Goal: Information Seeking & Learning: Learn about a topic

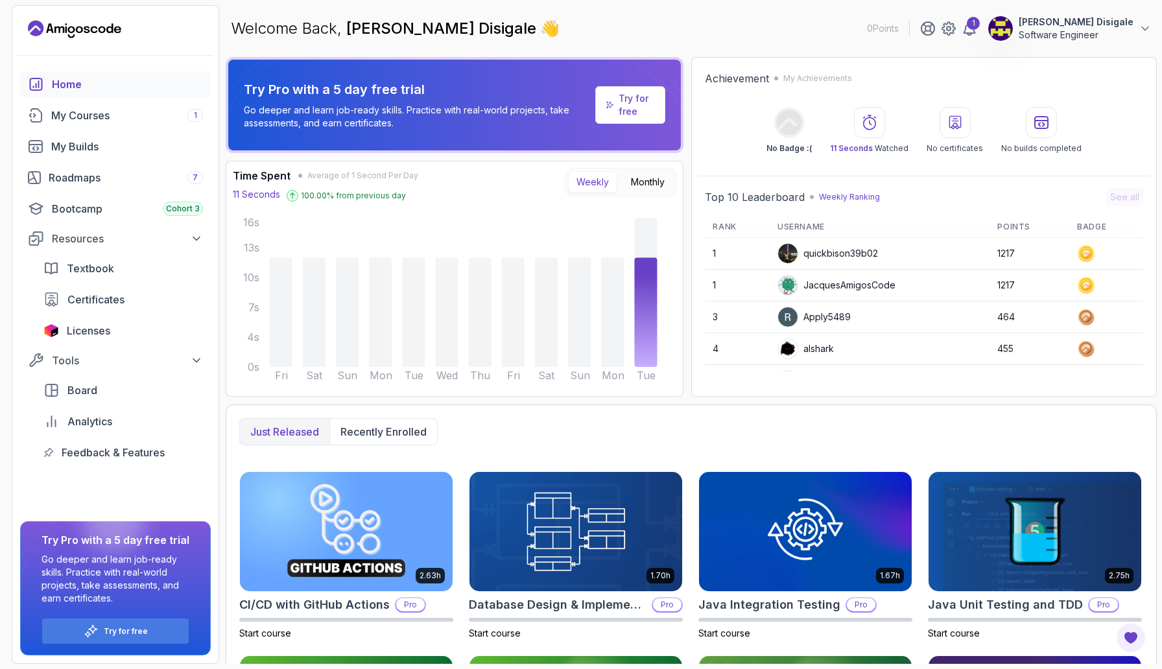
click at [407, 30] on span "[PERSON_NAME] Disigale" at bounding box center [443, 28] width 194 height 19
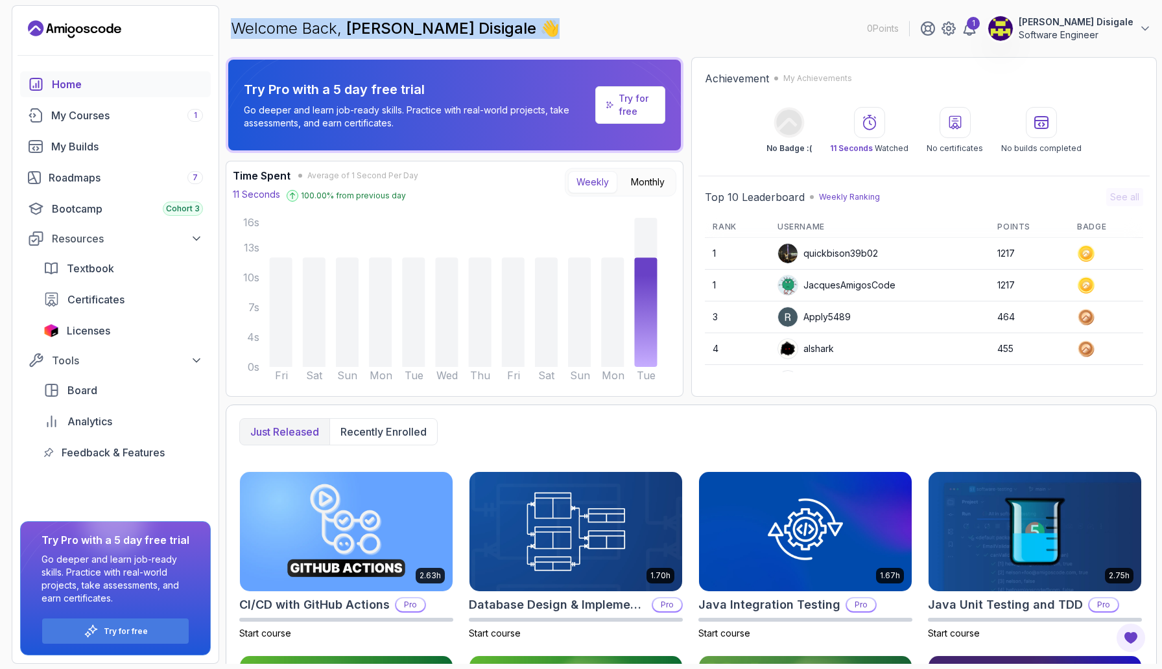
click at [407, 30] on span "[PERSON_NAME] Disigale" at bounding box center [443, 28] width 194 height 19
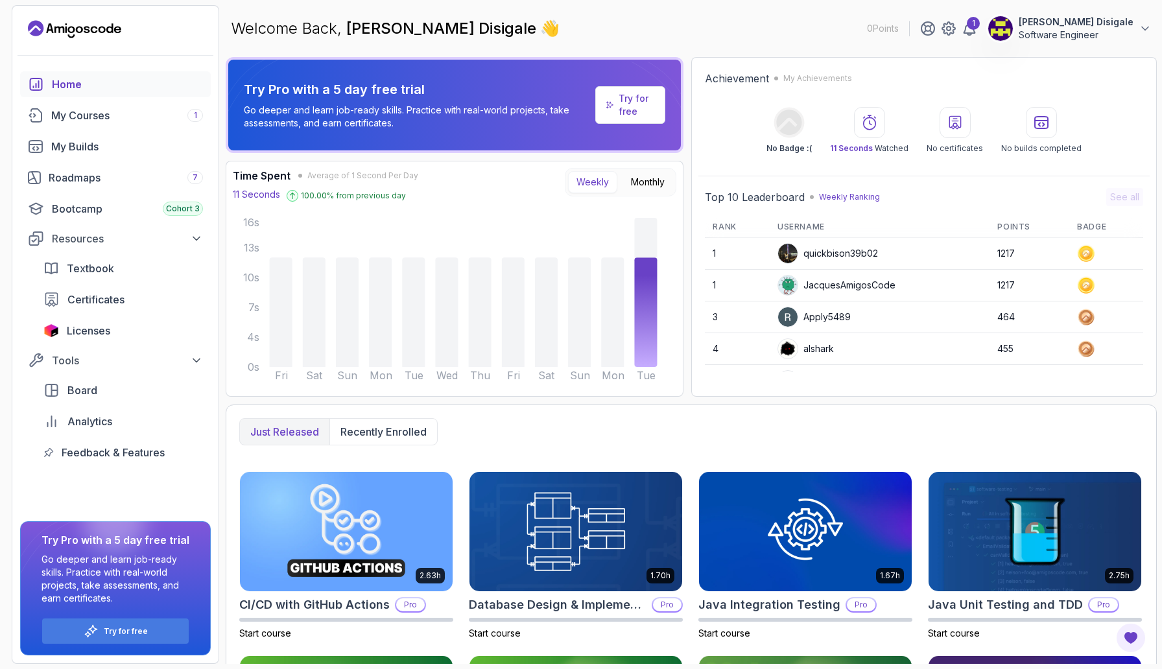
click at [407, 30] on span "[PERSON_NAME] Disigale" at bounding box center [443, 28] width 194 height 19
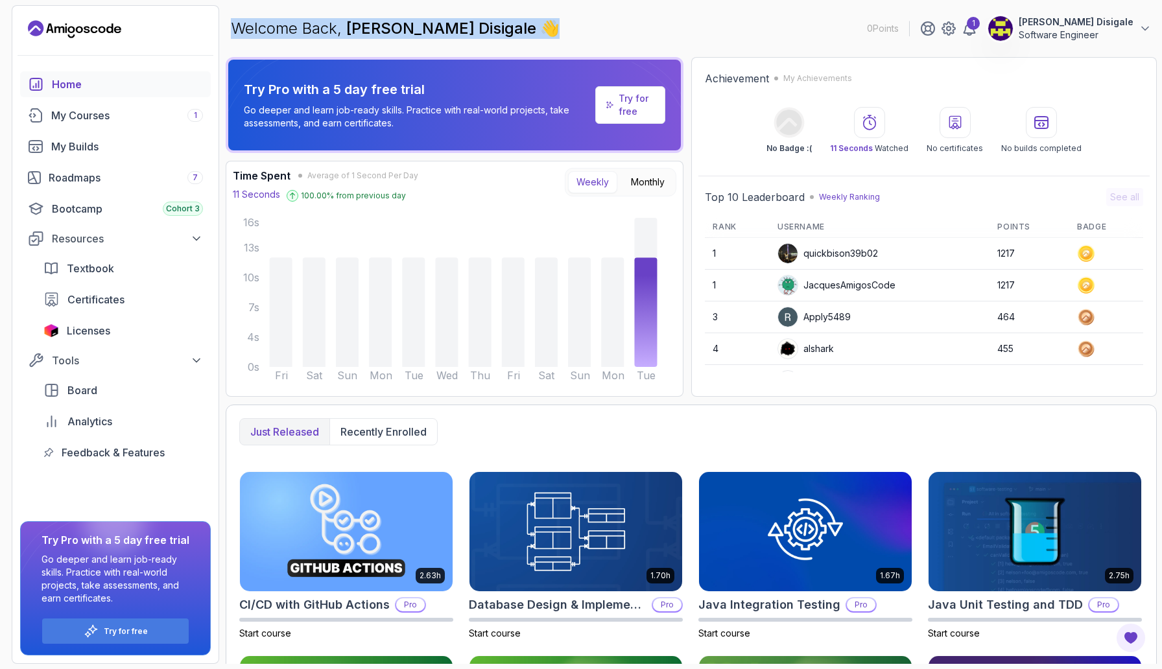
click at [407, 30] on span "[PERSON_NAME] Disigale" at bounding box center [443, 28] width 194 height 19
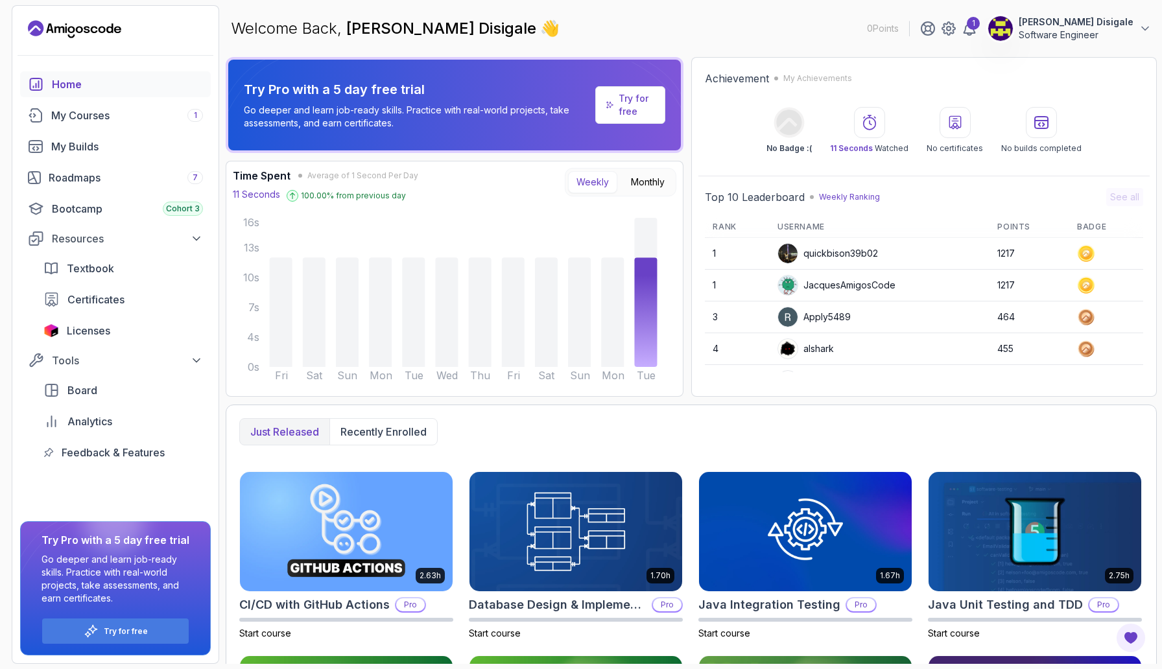
click at [407, 30] on span "[PERSON_NAME] Disigale" at bounding box center [443, 28] width 194 height 19
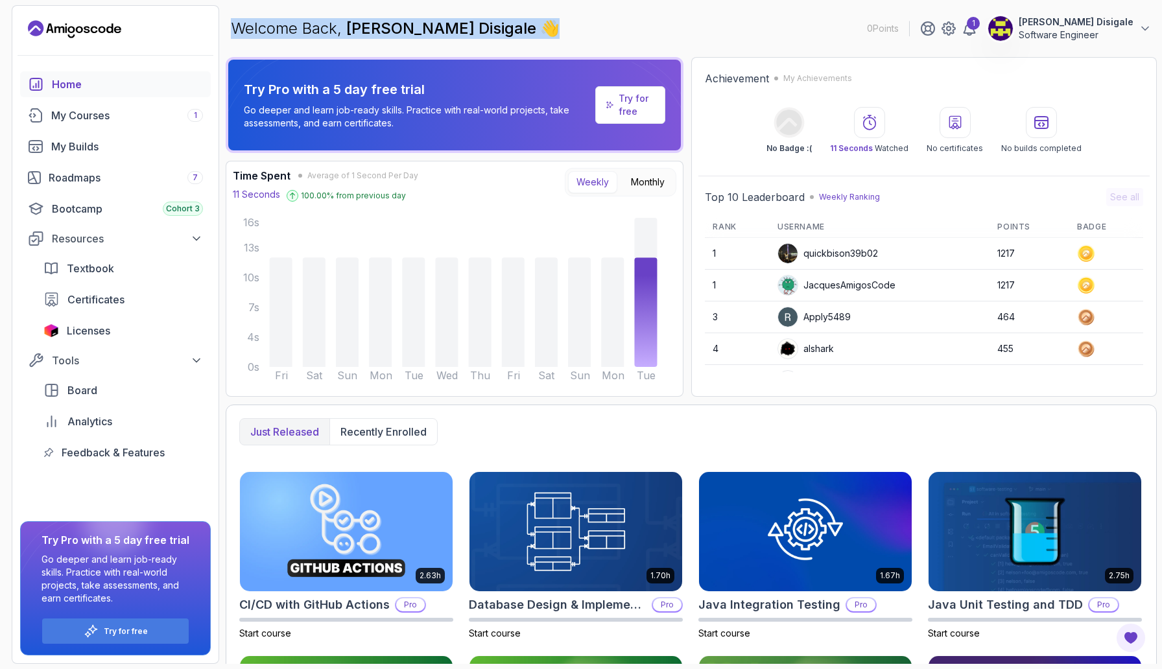
click at [452, 20] on span "[PERSON_NAME] Disigale" at bounding box center [443, 28] width 194 height 19
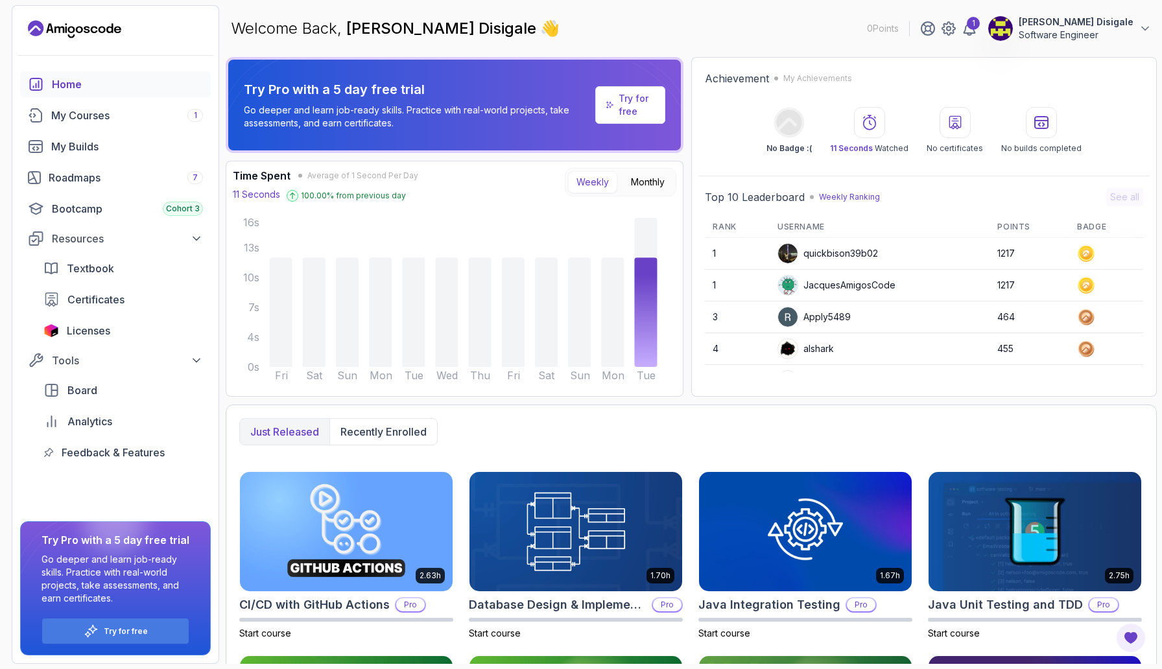
click at [452, 20] on span "[PERSON_NAME] Disigale" at bounding box center [443, 28] width 194 height 19
click at [455, 21] on span "[PERSON_NAME] Disigale" at bounding box center [443, 28] width 194 height 19
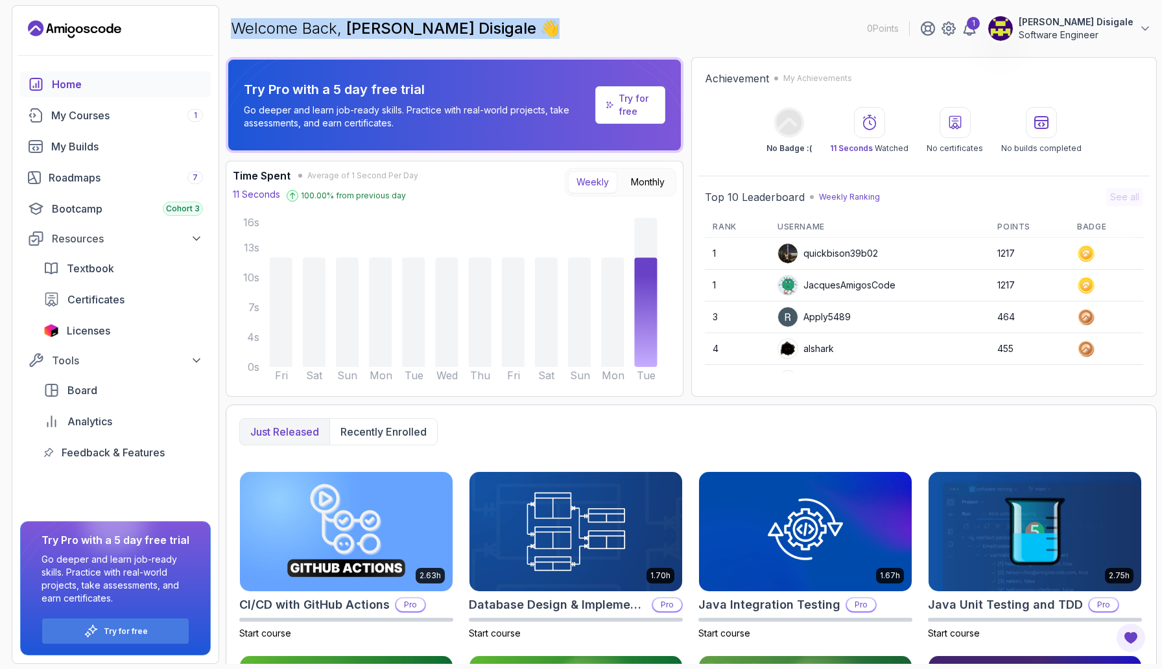
click at [455, 21] on span "[PERSON_NAME] Disigale" at bounding box center [443, 28] width 194 height 19
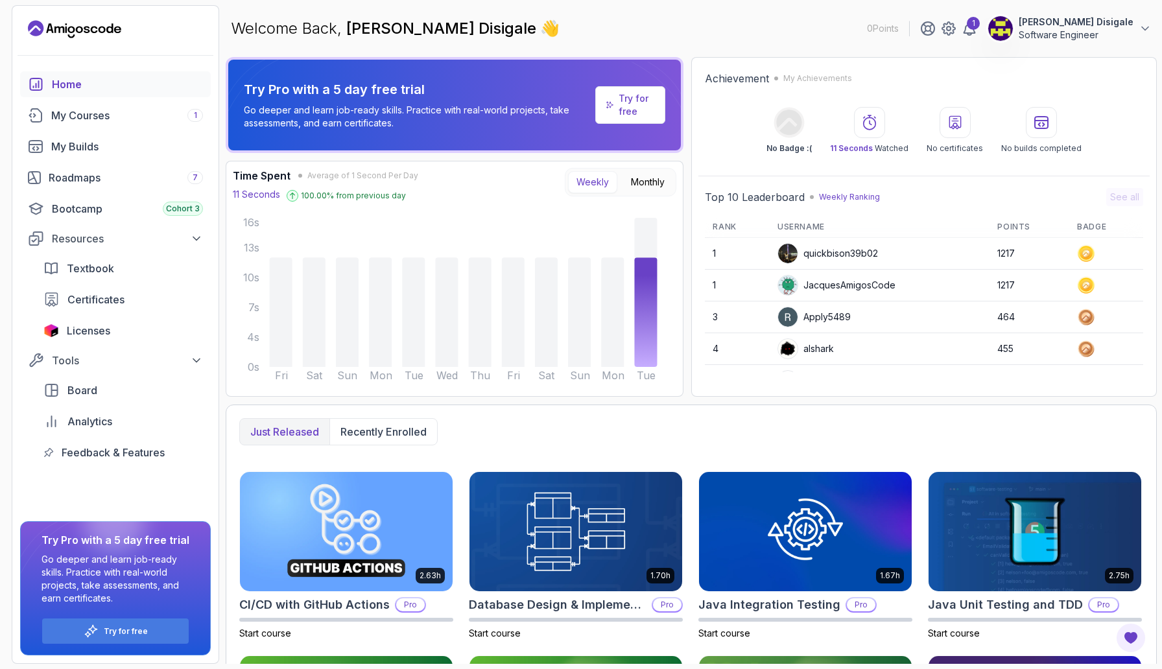
click at [455, 21] on span "[PERSON_NAME] Disigale" at bounding box center [443, 28] width 194 height 19
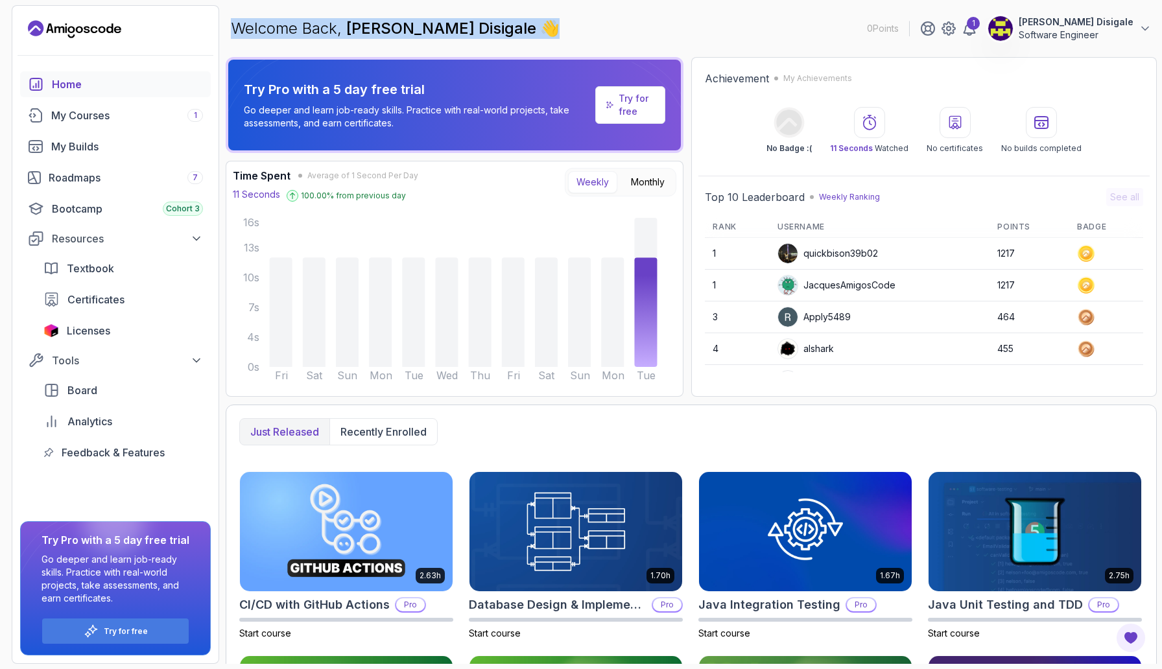
click at [455, 21] on span "[PERSON_NAME] Disigale" at bounding box center [443, 28] width 194 height 19
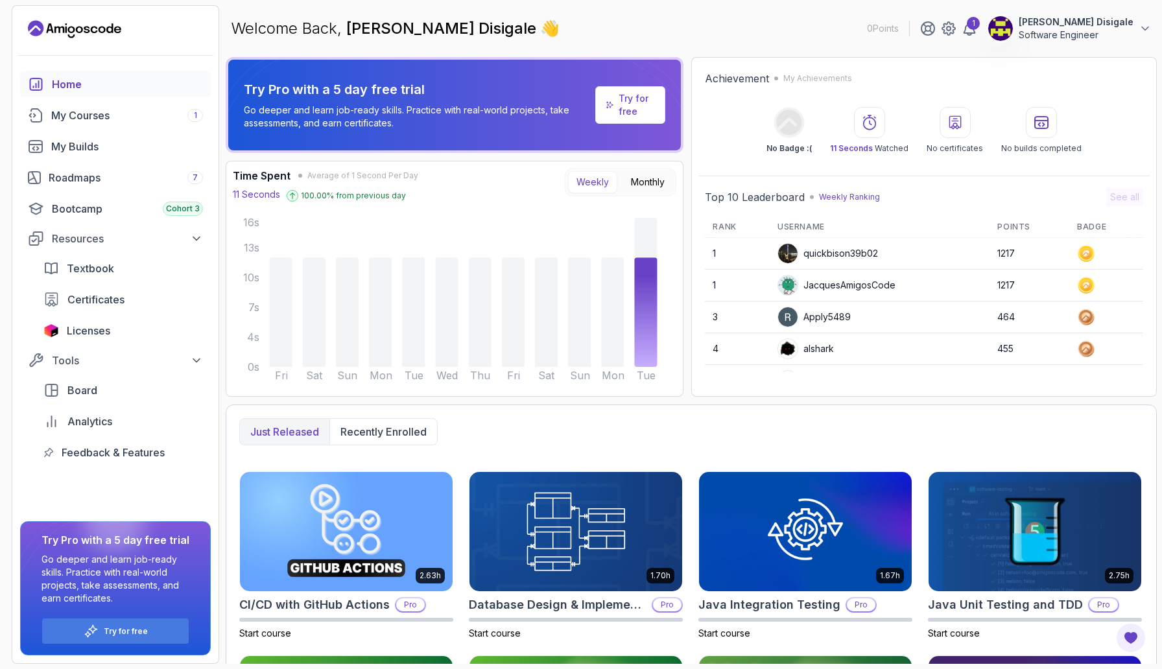
click at [455, 21] on span "[PERSON_NAME] Disigale" at bounding box center [443, 28] width 194 height 19
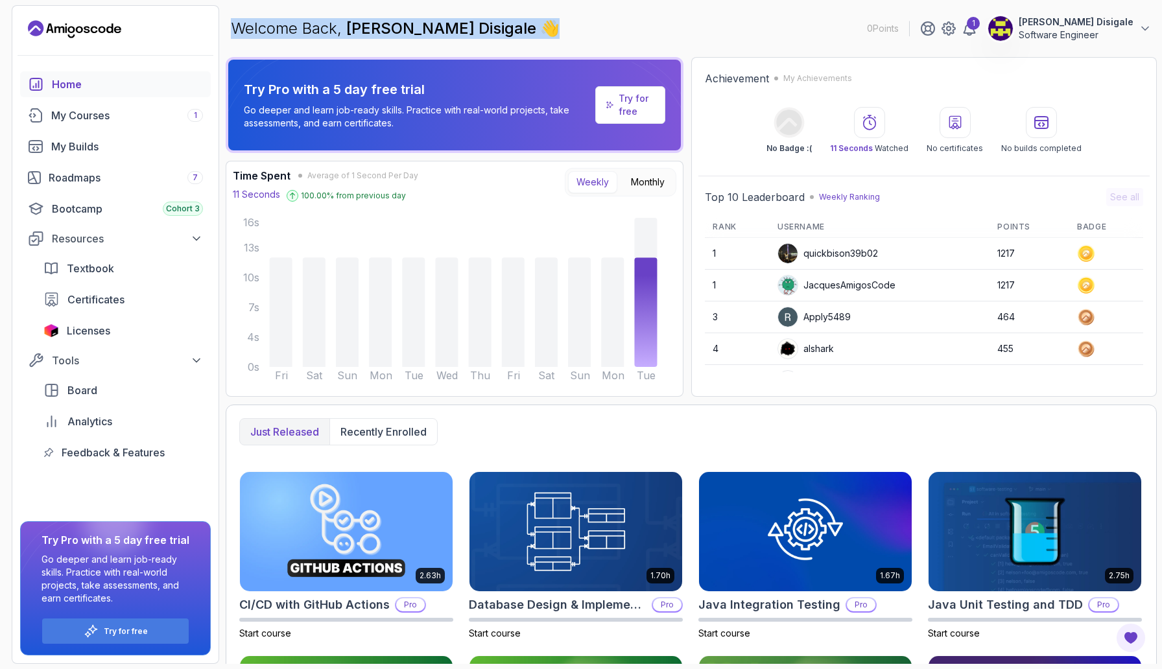
click at [455, 21] on span "[PERSON_NAME] Disigale" at bounding box center [443, 28] width 194 height 19
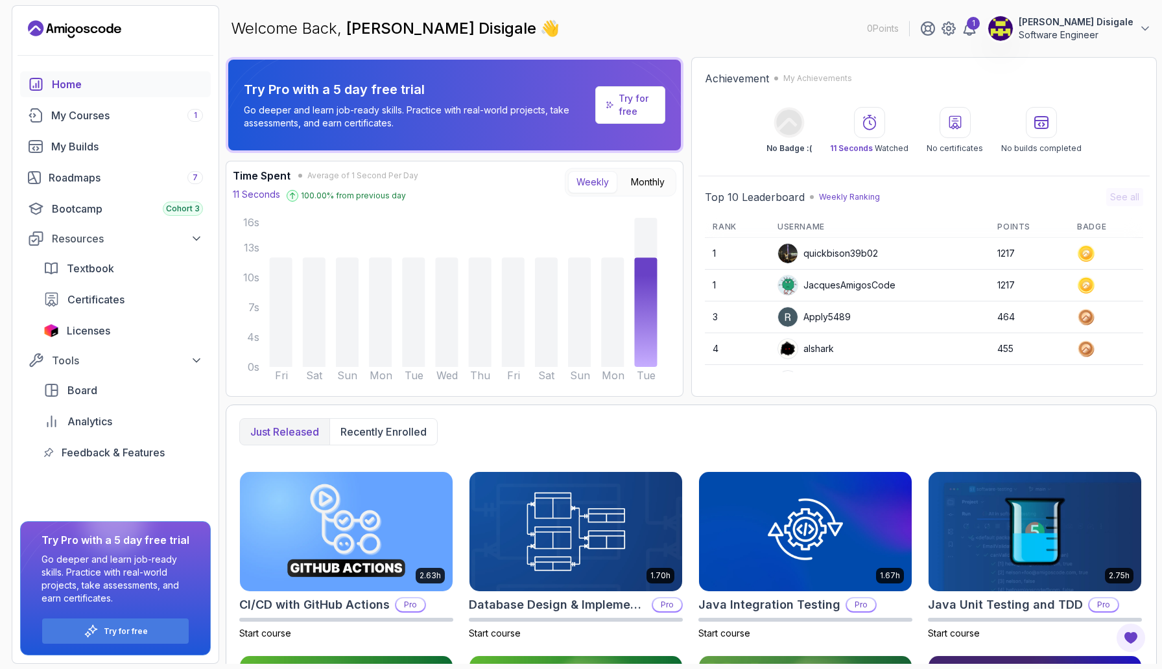
click at [455, 21] on span "[PERSON_NAME] Disigale" at bounding box center [443, 28] width 194 height 19
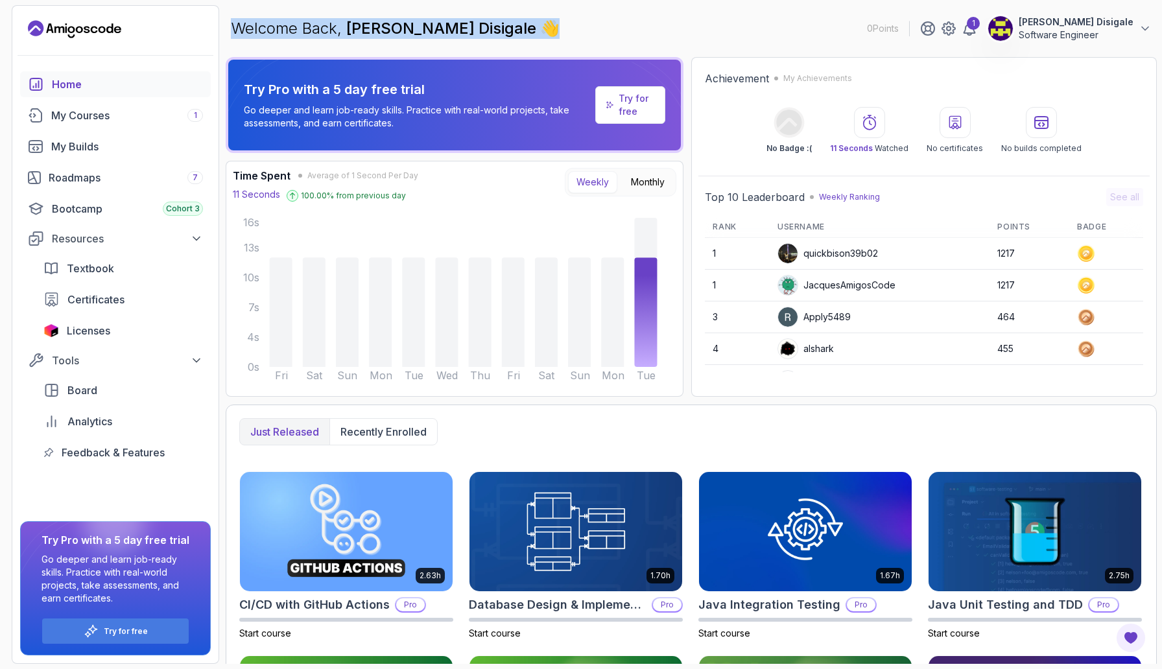
click at [455, 21] on span "[PERSON_NAME] Disigale" at bounding box center [443, 28] width 194 height 19
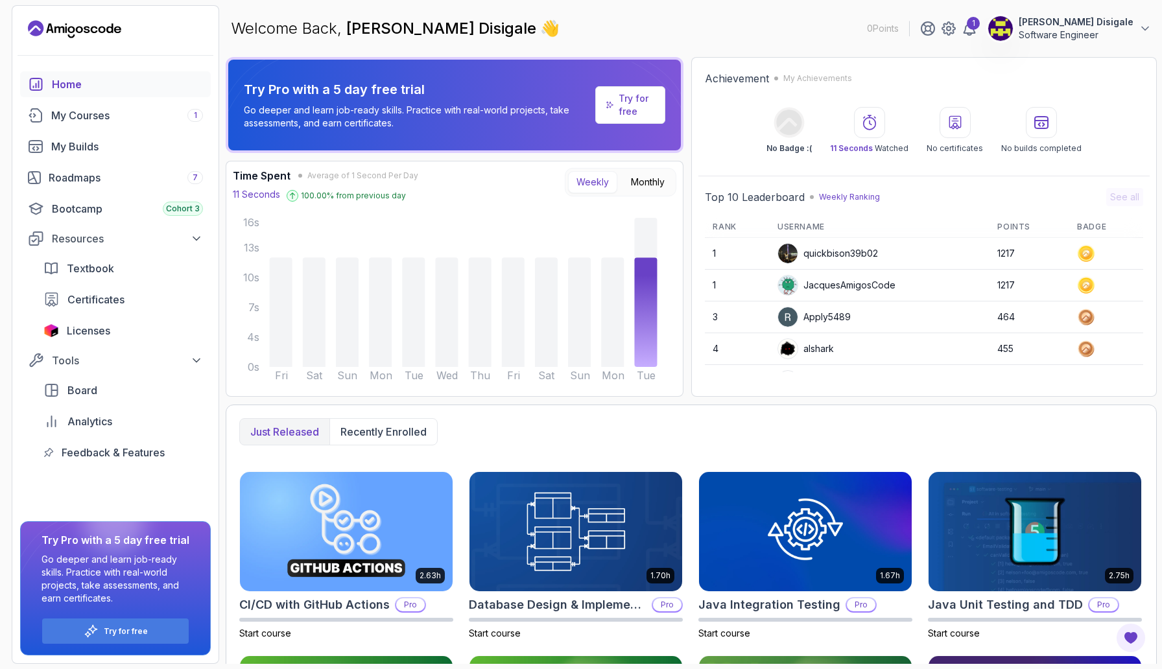
click at [455, 21] on span "[PERSON_NAME] Disigale" at bounding box center [443, 28] width 194 height 19
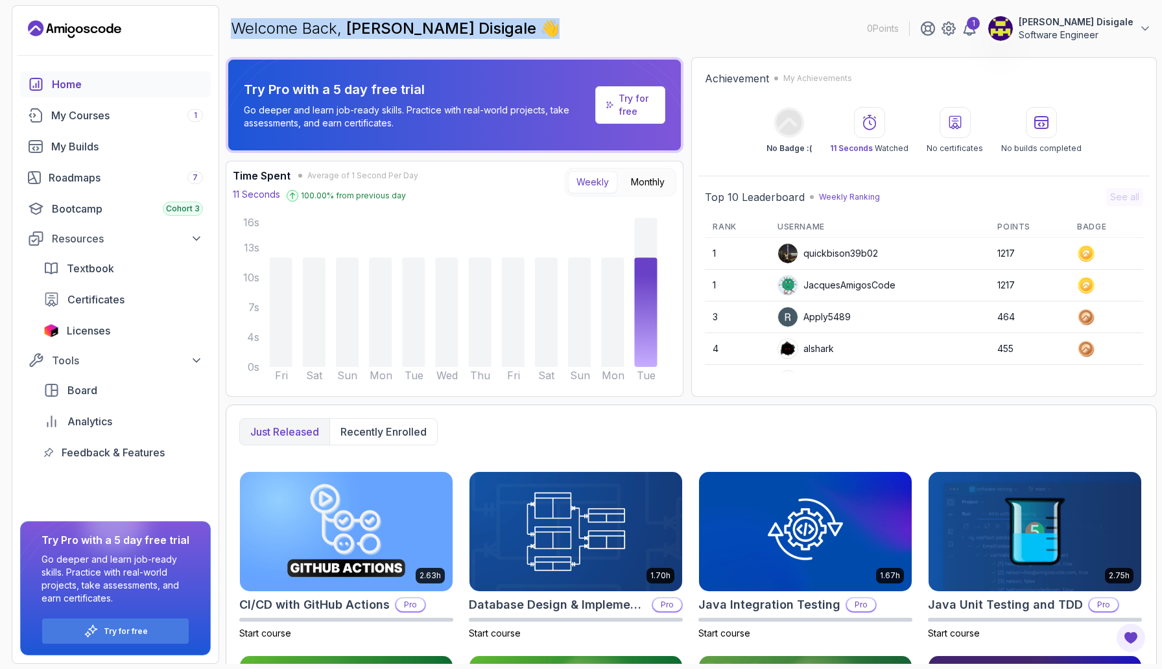
click at [455, 21] on span "[PERSON_NAME] Disigale" at bounding box center [443, 28] width 194 height 19
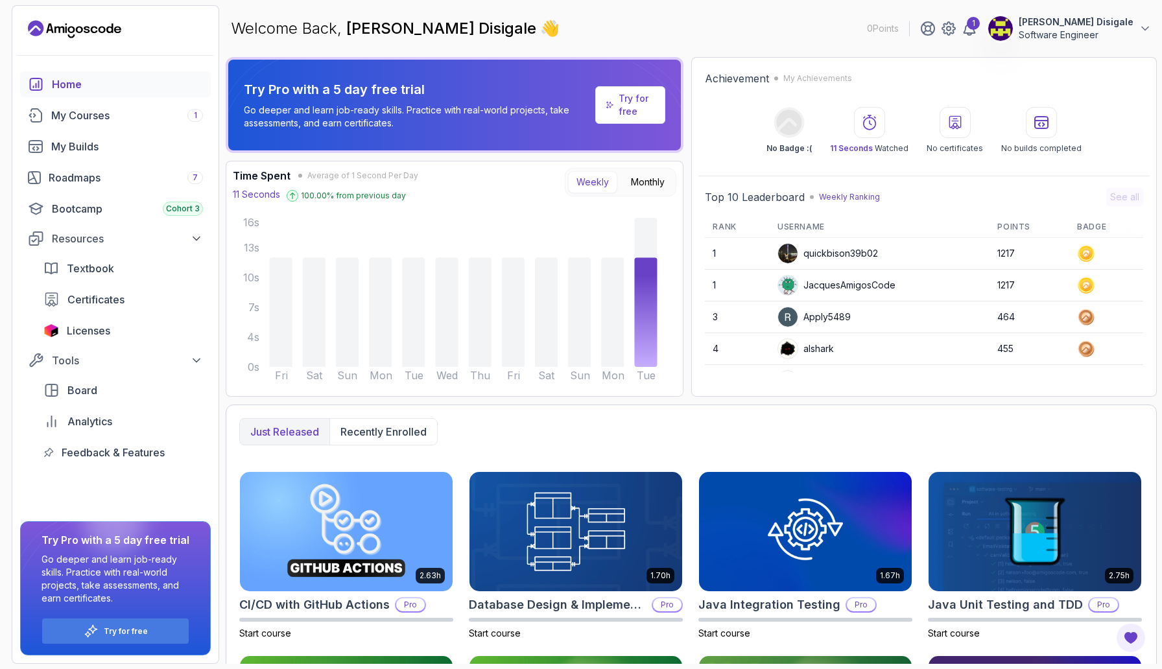
click at [1118, 30] on p "Software Engineer" at bounding box center [1076, 35] width 115 height 13
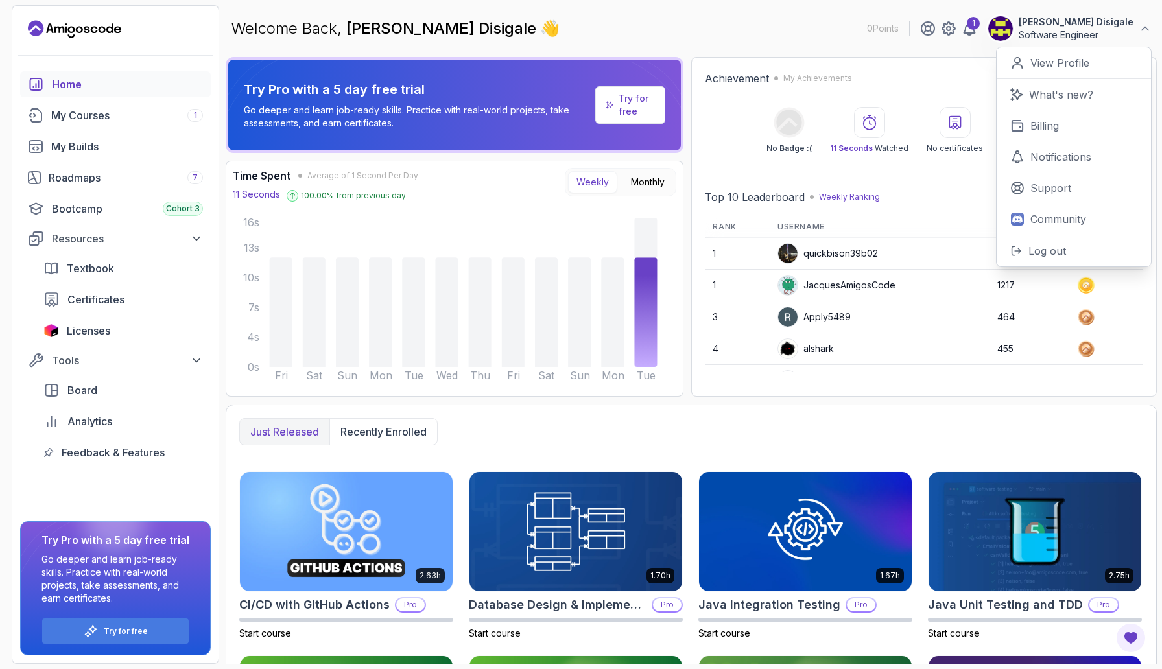
click at [814, 19] on div "Welcome Back, [PERSON_NAME] Disigale 👋 0 Points 1 [PERSON_NAME] Disigale Softwa…" at bounding box center [691, 28] width 931 height 47
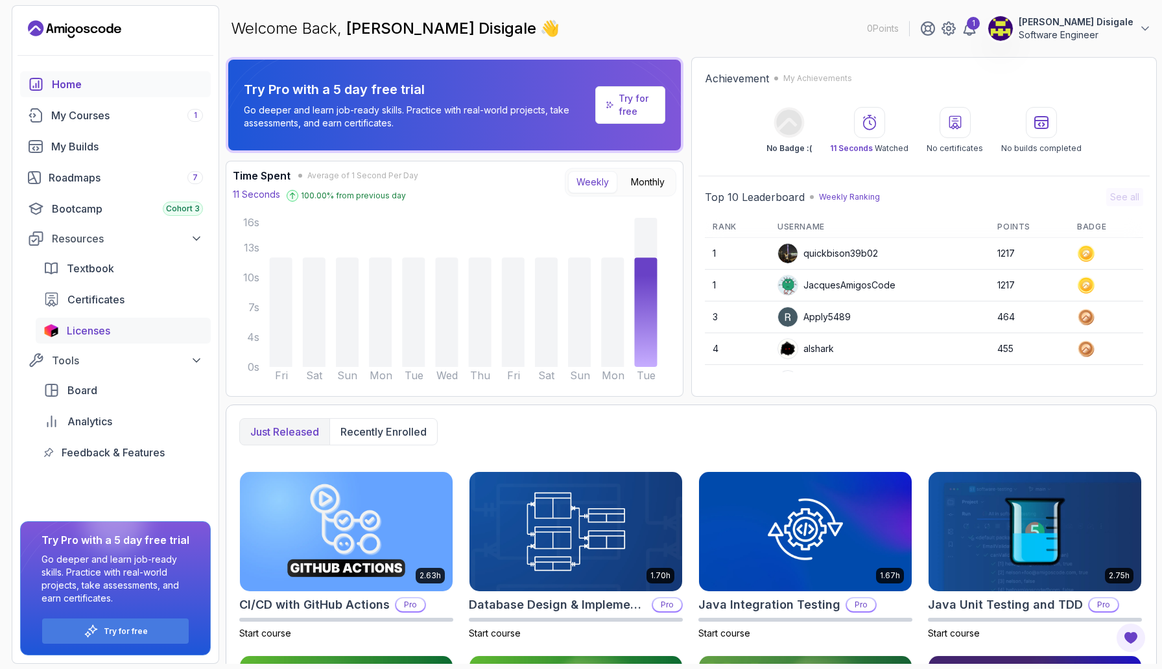
click at [97, 333] on span "Licenses" at bounding box center [88, 331] width 43 height 16
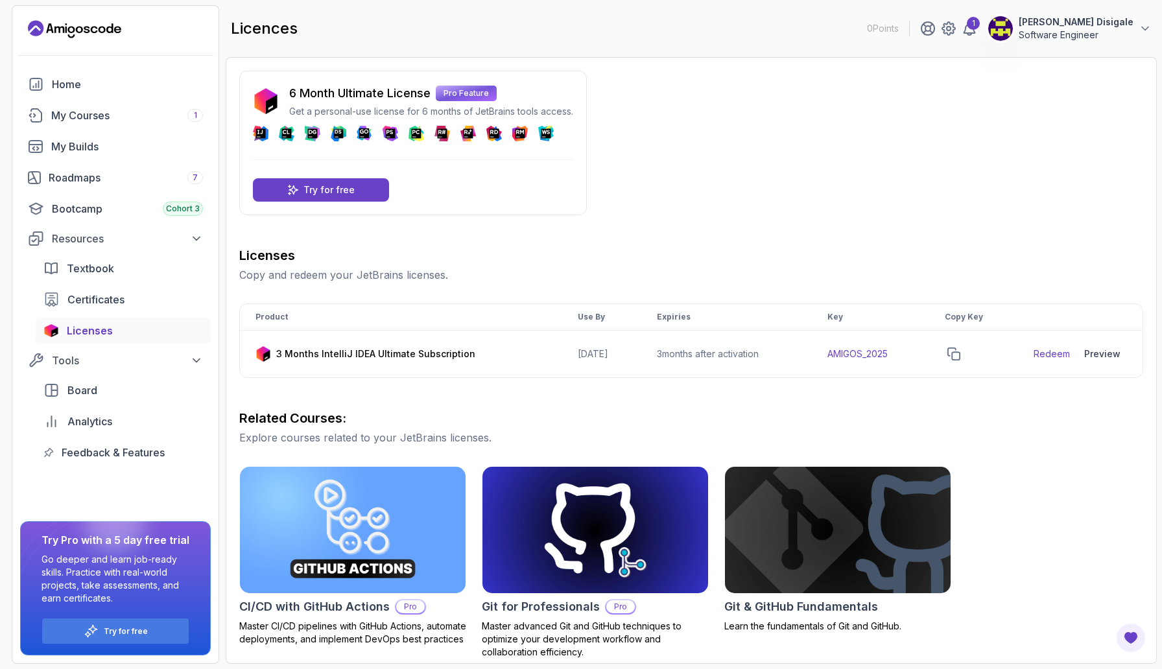
click at [400, 91] on p "6 Month Ultimate License" at bounding box center [359, 93] width 141 height 18
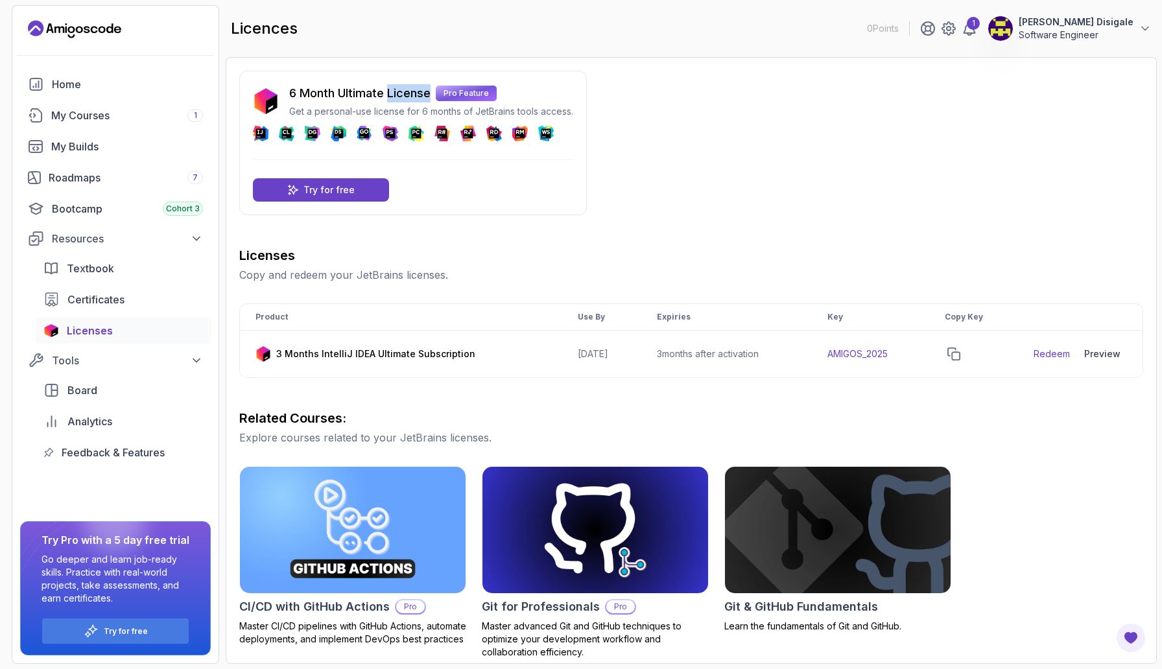
click at [400, 91] on p "6 Month Ultimate License" at bounding box center [359, 93] width 141 height 18
click at [627, 203] on div "6 Month Ultimate License Pro Feature Get a personal-use license for 6 months of…" at bounding box center [691, 463] width 904 height 784
click at [101, 300] on span "Certificates" at bounding box center [95, 300] width 57 height 16
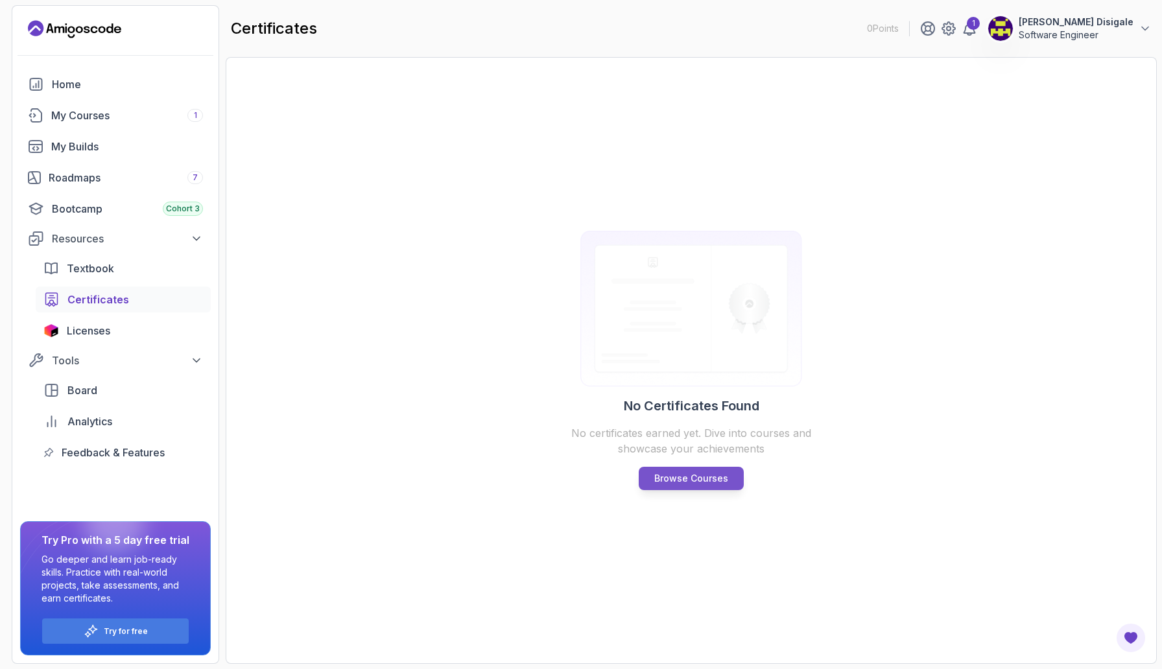
click at [667, 477] on p "Browse Courses" at bounding box center [691, 478] width 74 height 13
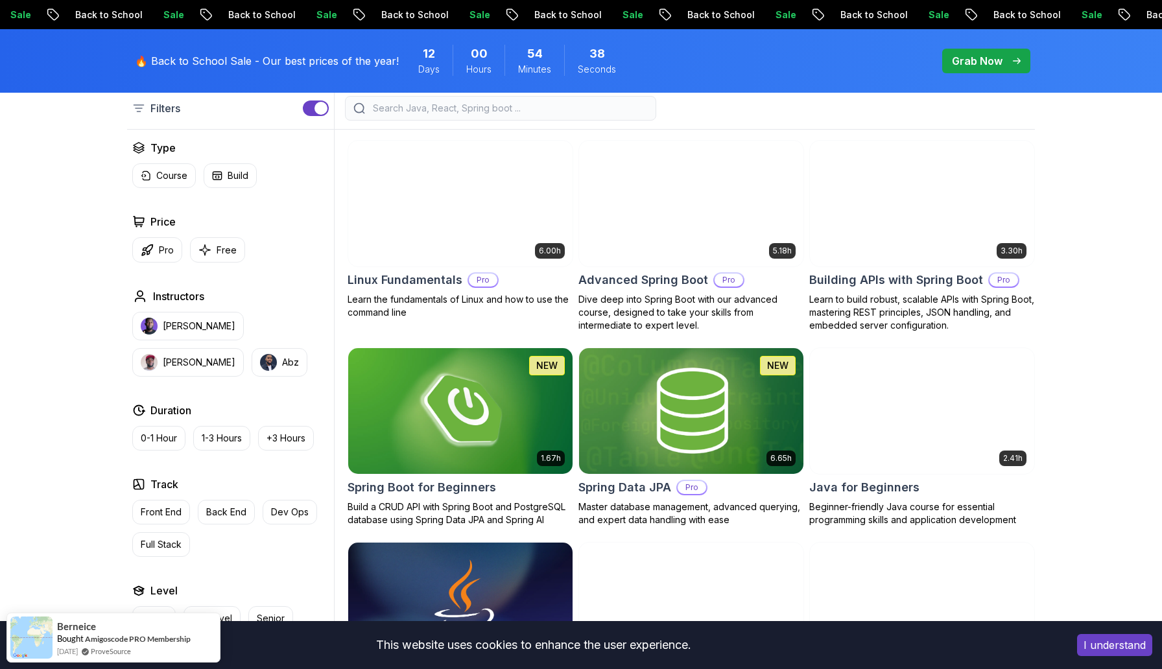
scroll to position [384, 0]
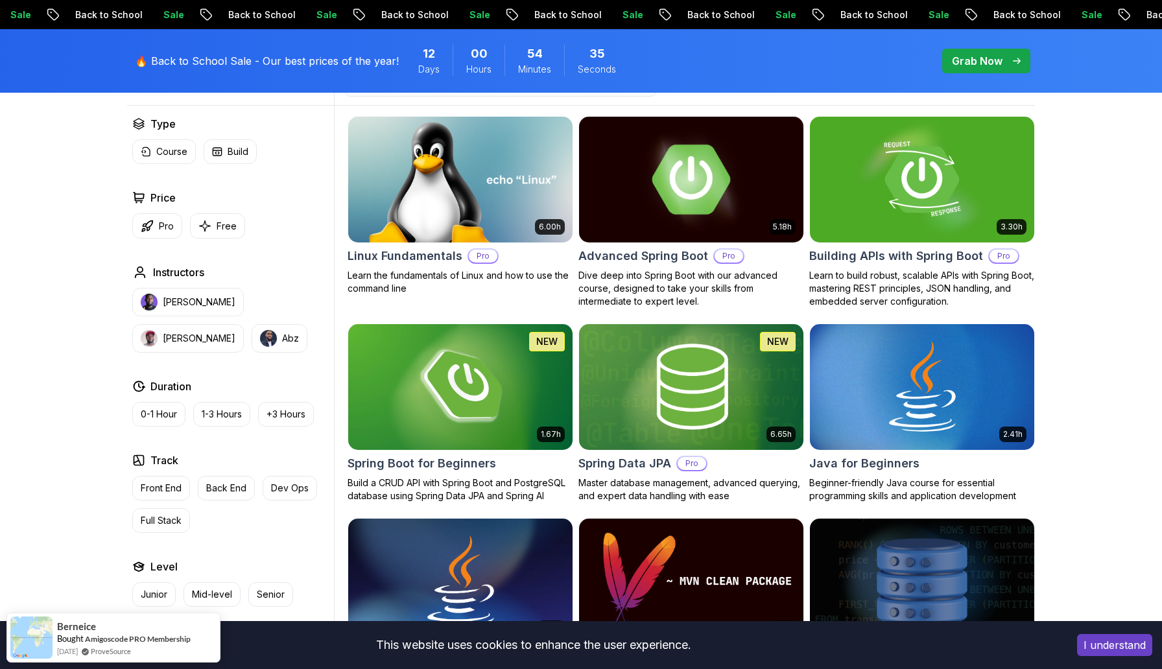
click at [741, 199] on img at bounding box center [690, 180] width 235 height 132
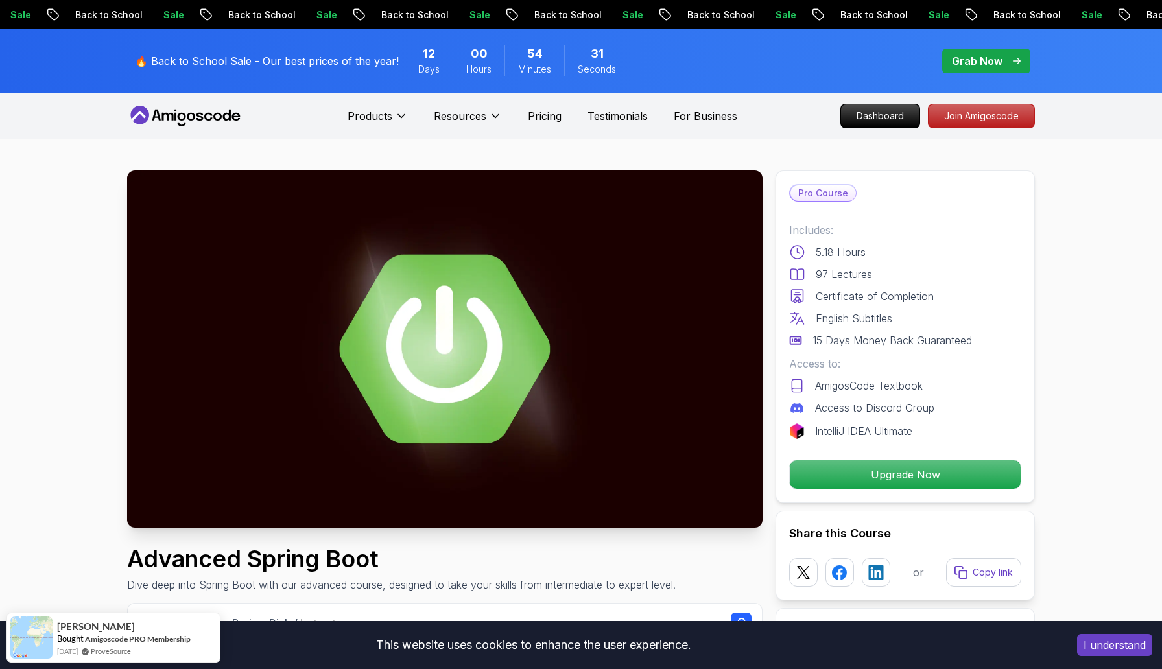
click at [859, 431] on p "IntelliJ IDEA Ultimate" at bounding box center [863, 432] width 97 height 16
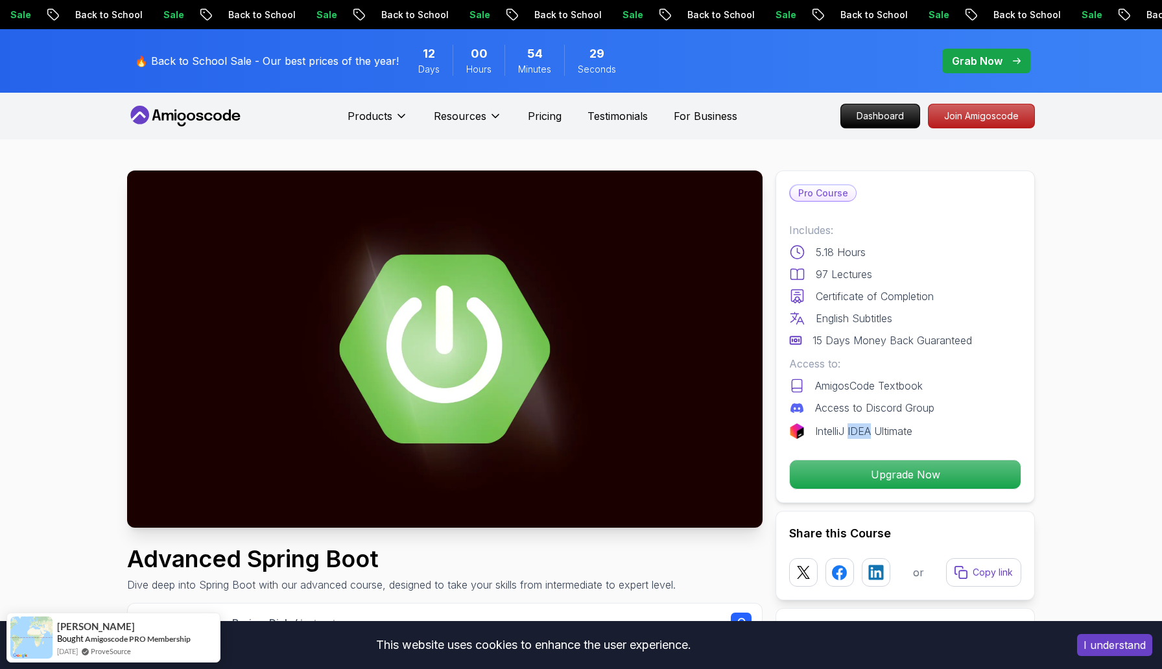
click at [859, 431] on p "IntelliJ IDEA Ultimate" at bounding box center [863, 432] width 97 height 16
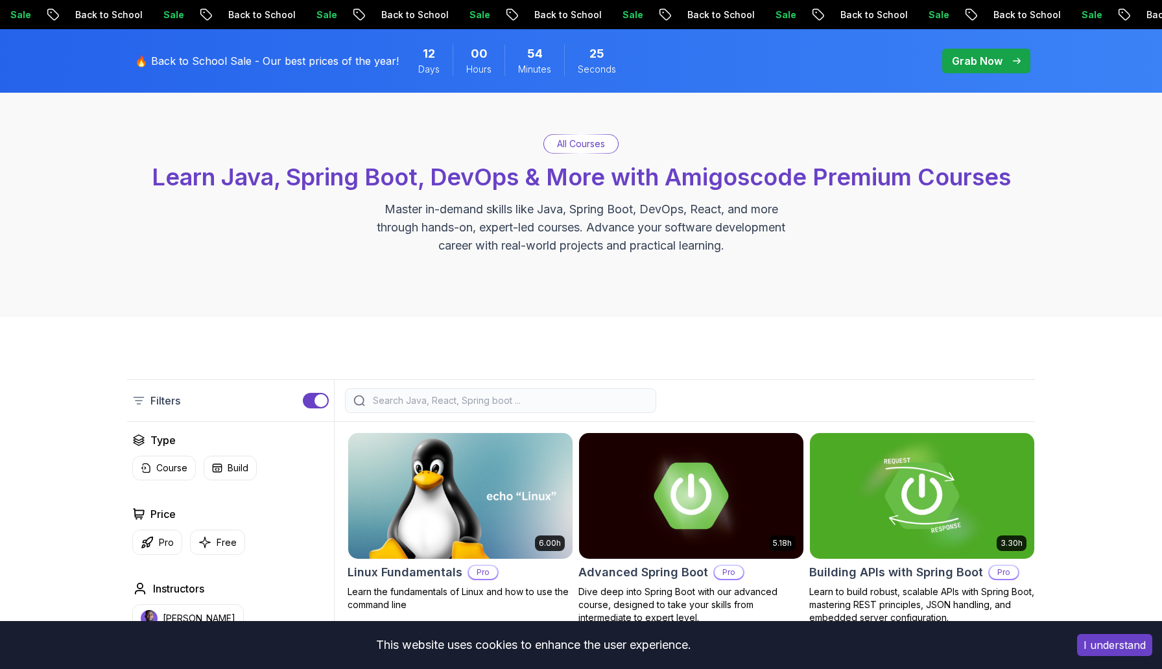
scroll to position [384, 0]
